Goal: Find specific page/section: Find specific page/section

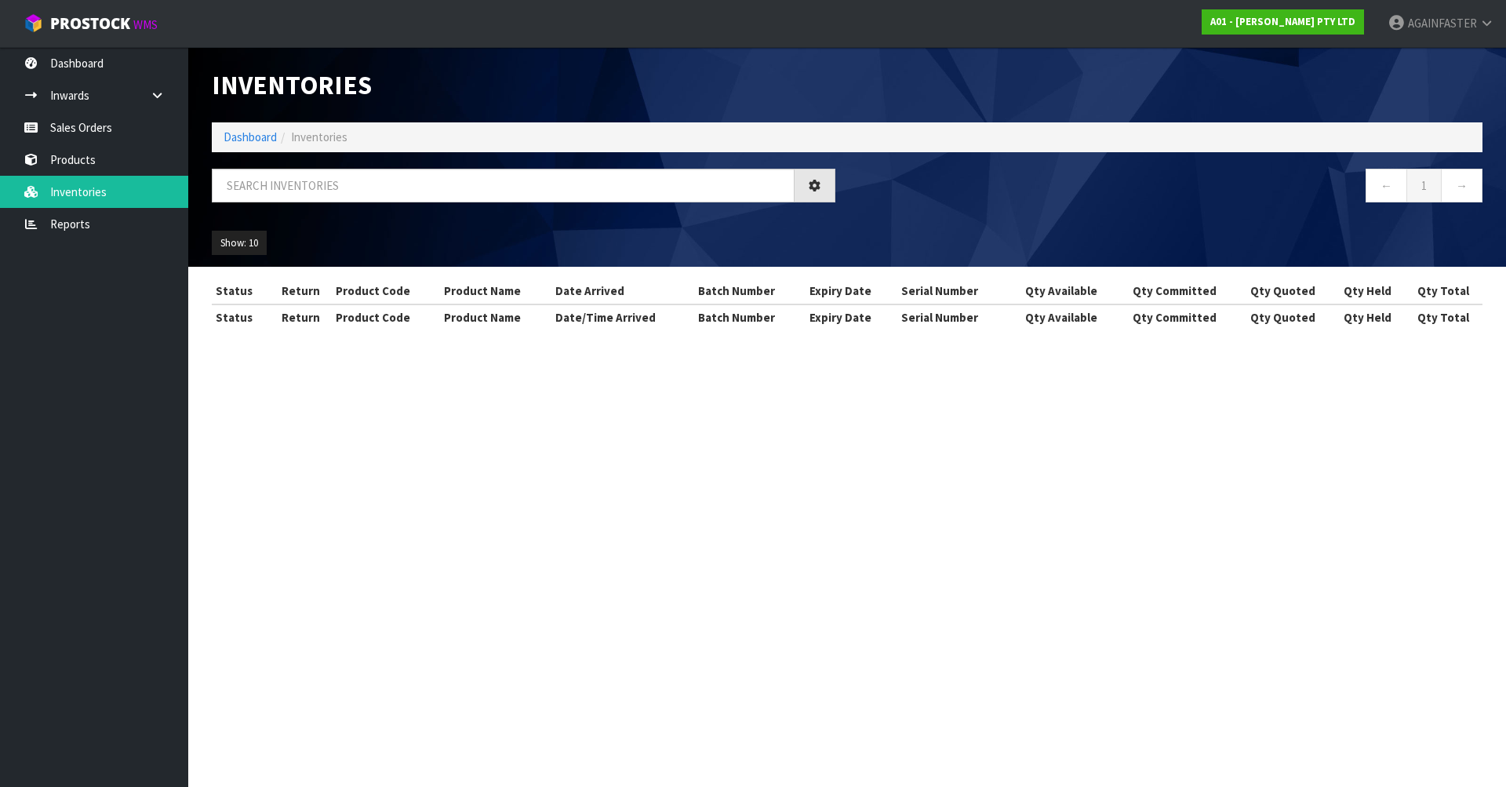
click at [133, 165] on div "Inventories Dashboard Inventories ← 1 → Show: 10 5 10 25 50 All Show Stock Stat…" at bounding box center [753, 179] width 1506 height 358
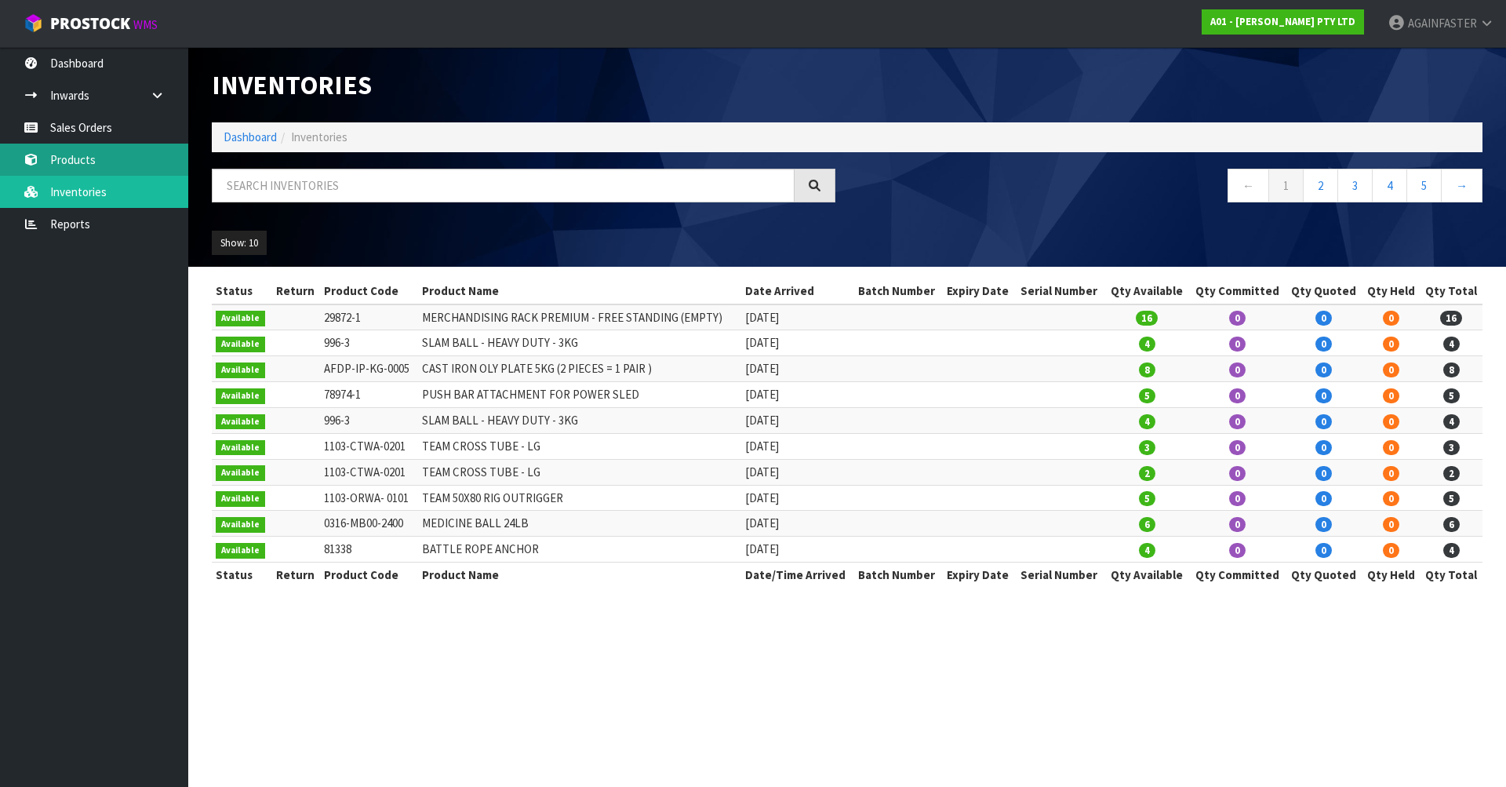
click at [131, 164] on link "Products" at bounding box center [94, 160] width 188 height 32
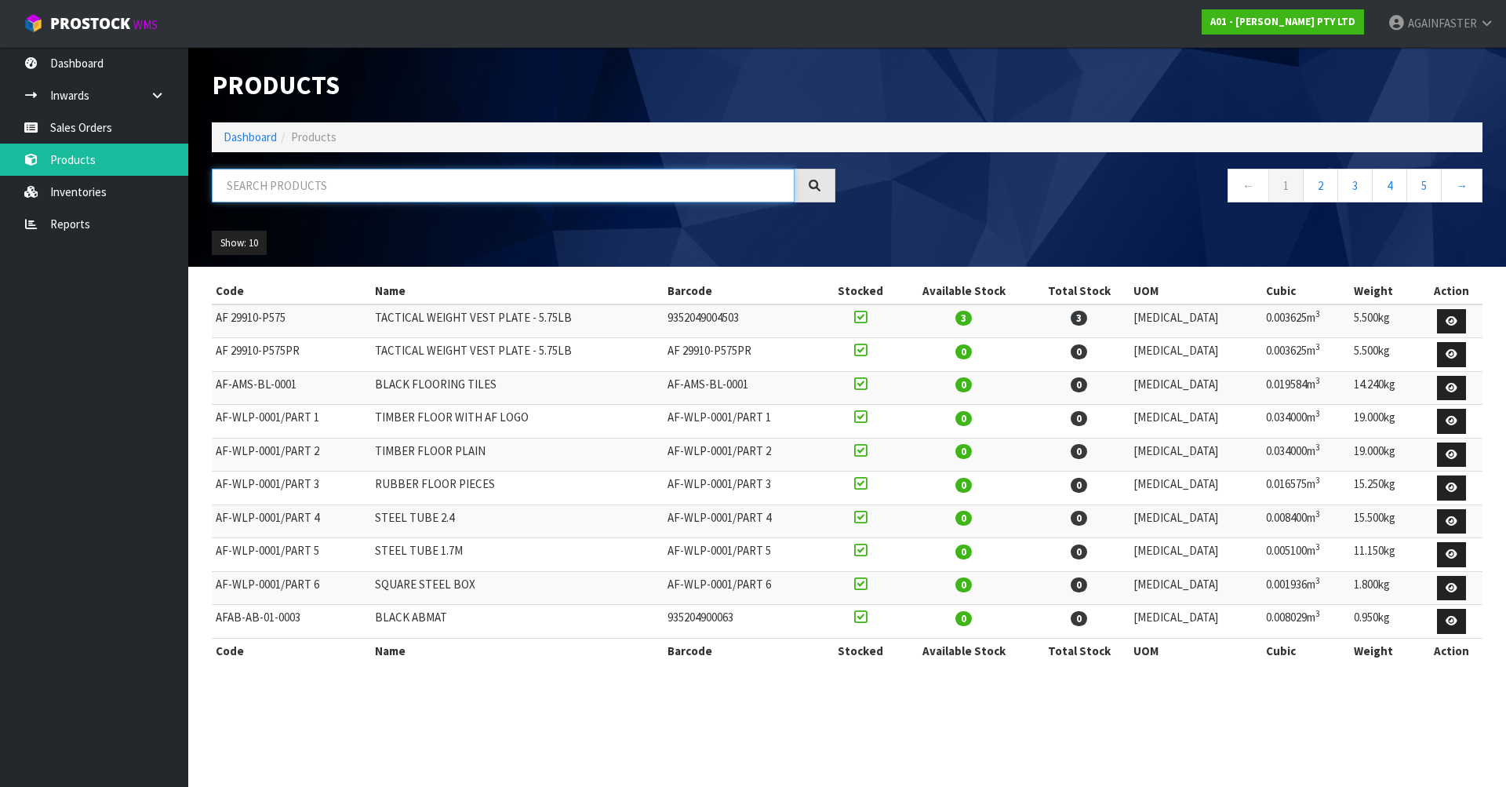
click at [266, 176] on input "text" at bounding box center [503, 186] width 583 height 34
paste input "0603-MB00-1608"
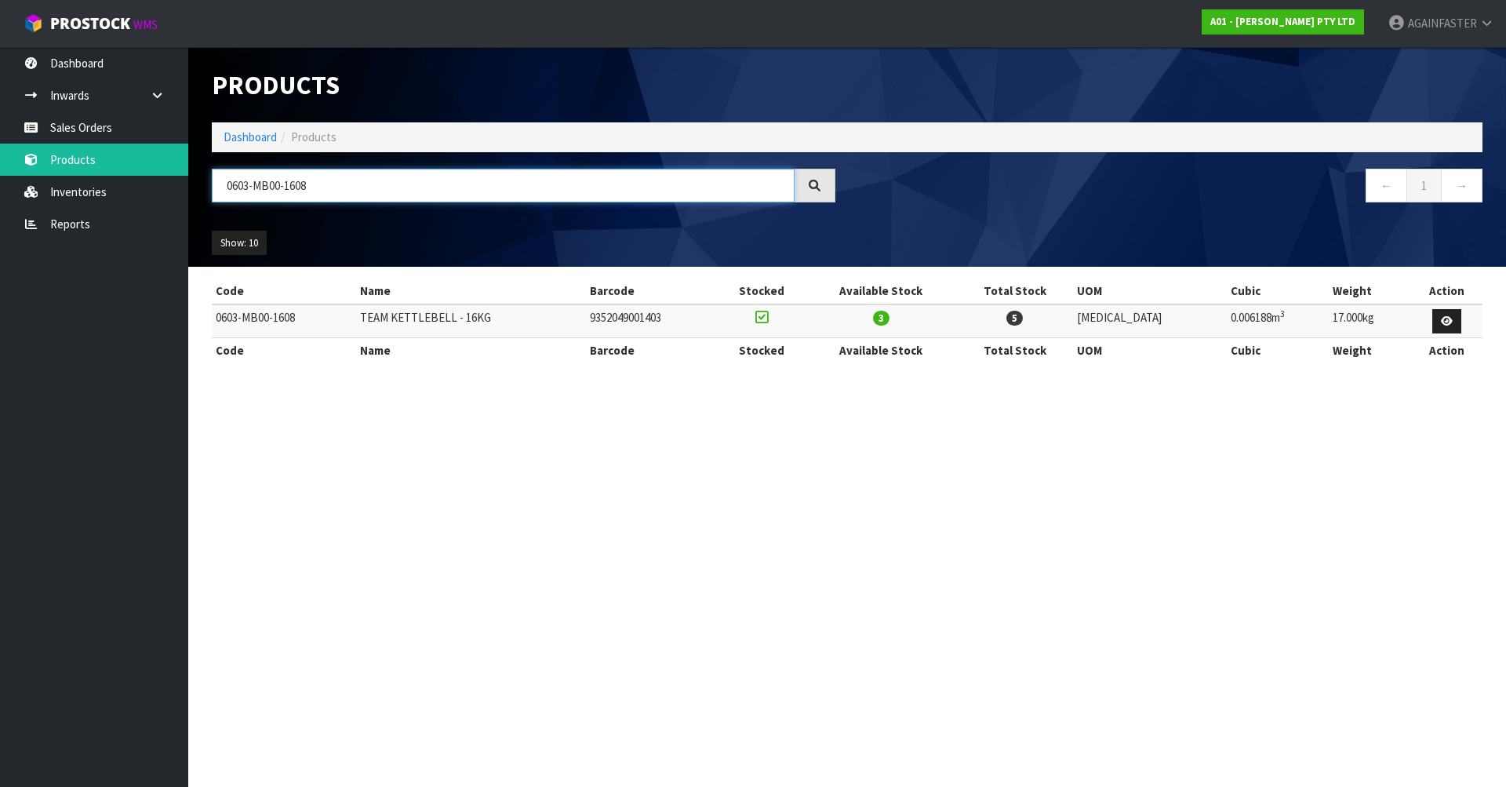
drag, startPoint x: 355, startPoint y: 182, endPoint x: 216, endPoint y: 171, distance: 139.3
click at [216, 171] on input "0603-MB00-1608" at bounding box center [503, 186] width 583 height 34
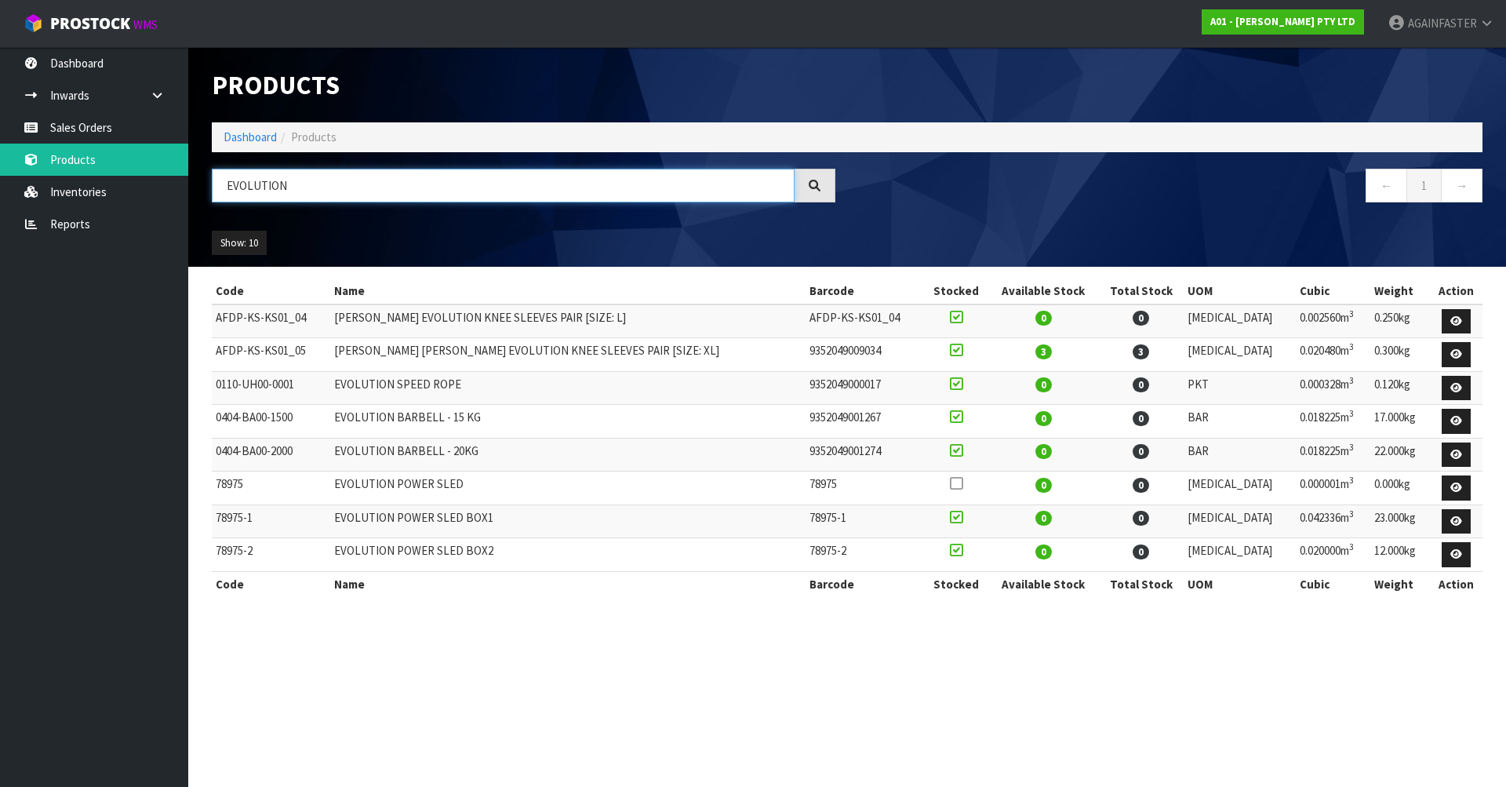
type input "EVOLUTION"
drag, startPoint x: 303, startPoint y: 416, endPoint x: 179, endPoint y: 413, distance: 124.0
click at [179, 413] on body "Toggle navigation ProStock WMS A01 - [PERSON_NAME] PTY LTD AGAINFASTER Logout D…" at bounding box center [753, 393] width 1506 height 787
drag, startPoint x: 179, startPoint y: 413, endPoint x: 250, endPoint y: 416, distance: 71.4
click at [250, 416] on td "0404-BA00-1500" at bounding box center [271, 422] width 118 height 34
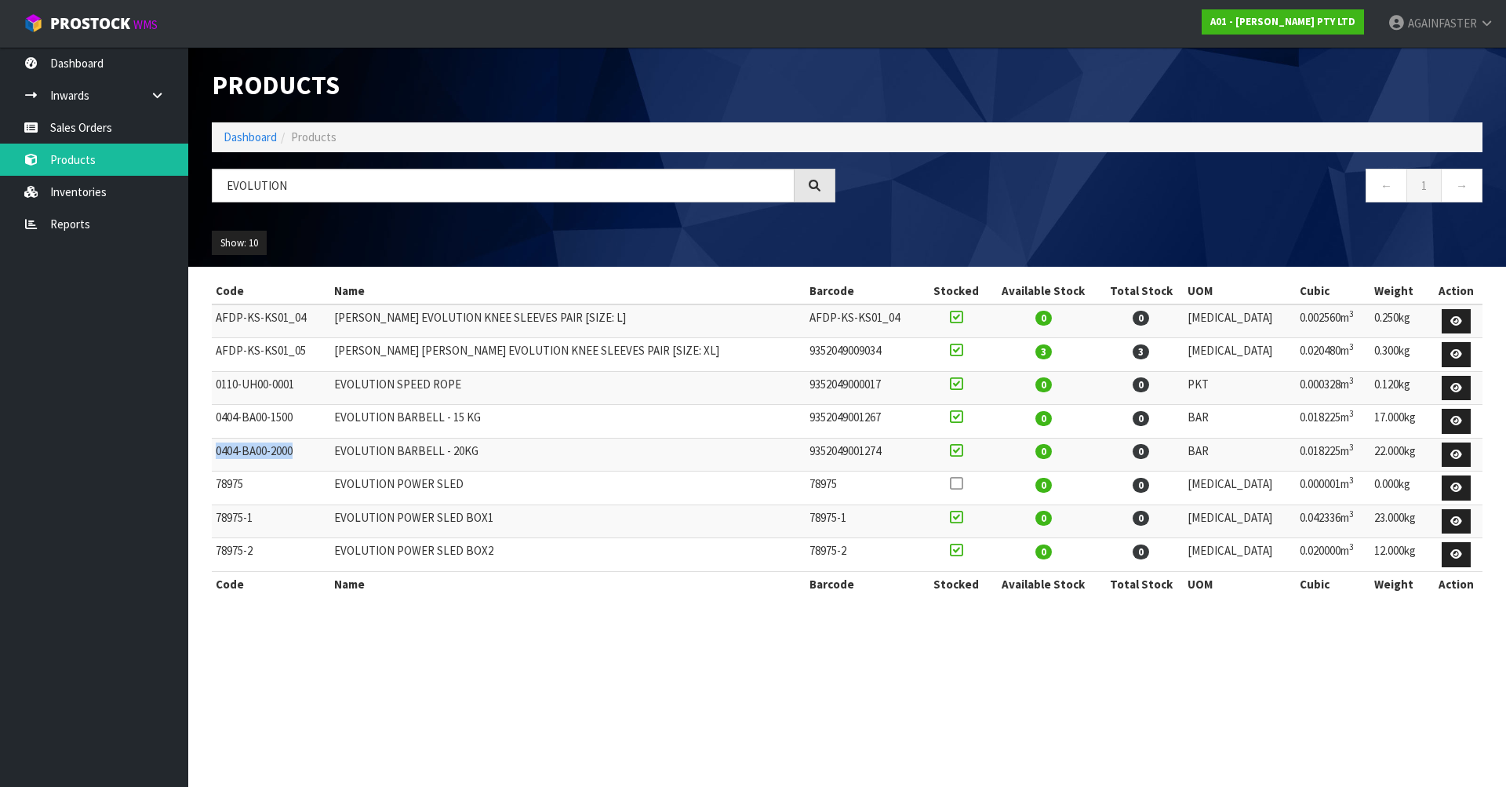
drag, startPoint x: 310, startPoint y: 455, endPoint x: 217, endPoint y: 449, distance: 92.8
click at [217, 449] on td "0404-BA00-2000" at bounding box center [271, 455] width 118 height 34
copy td "0404-BA00-2000"
